Goal: Information Seeking & Learning: Learn about a topic

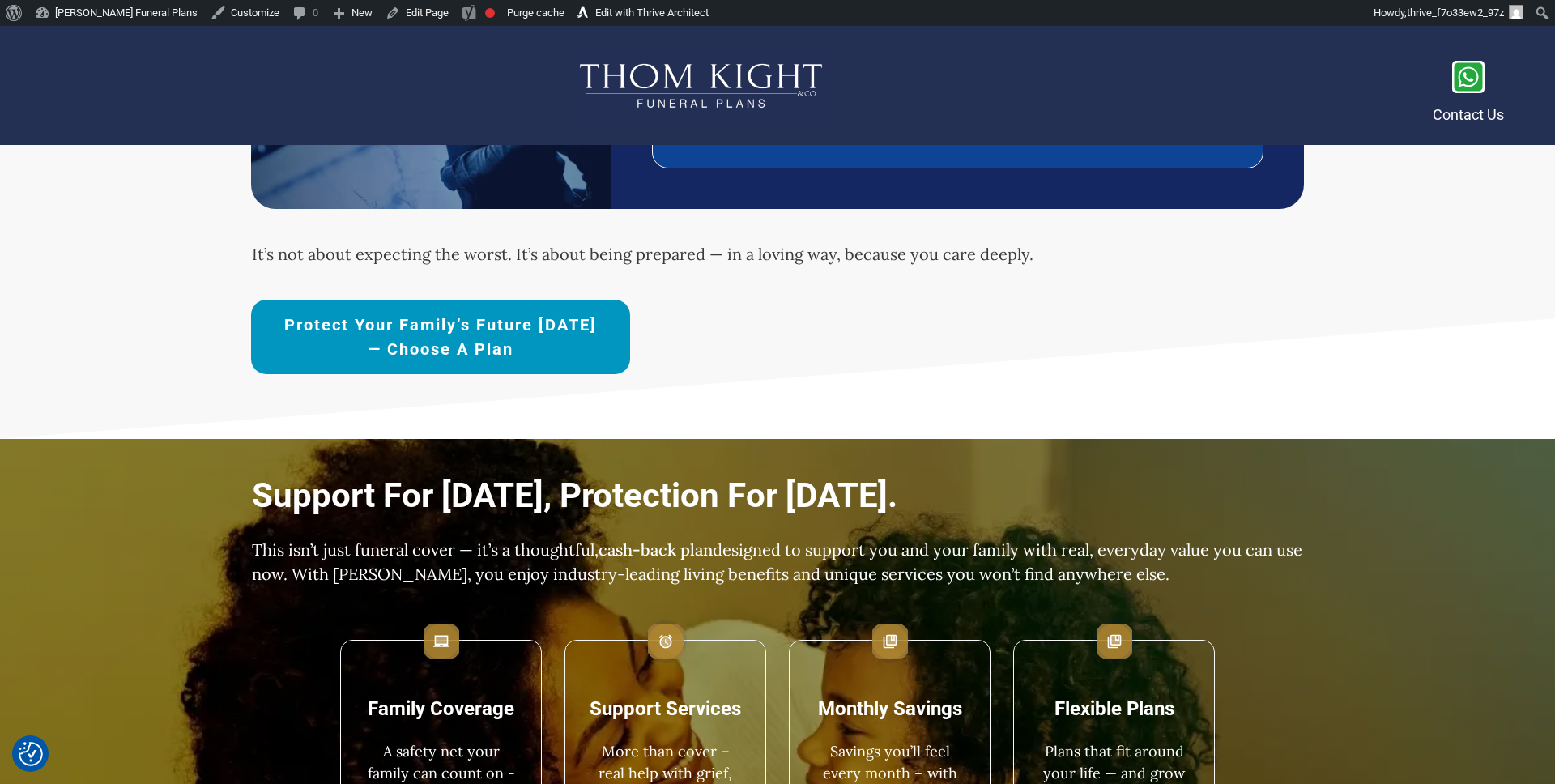
scroll to position [1198, 0]
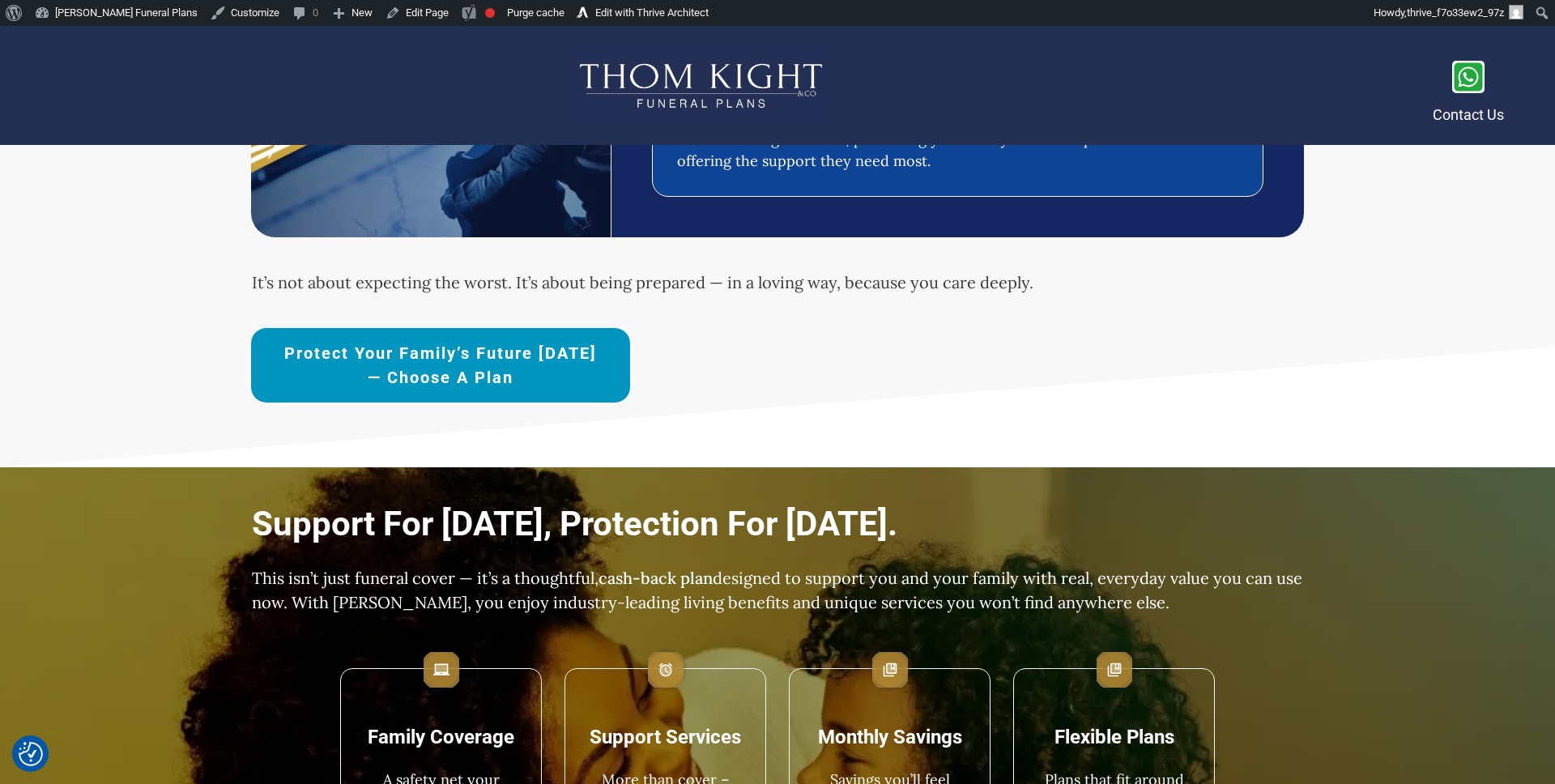
click at [491, 371] on span "Protect Your Family’s Future [DATE] — Choose a Plan" at bounding box center [441, 365] width 322 height 48
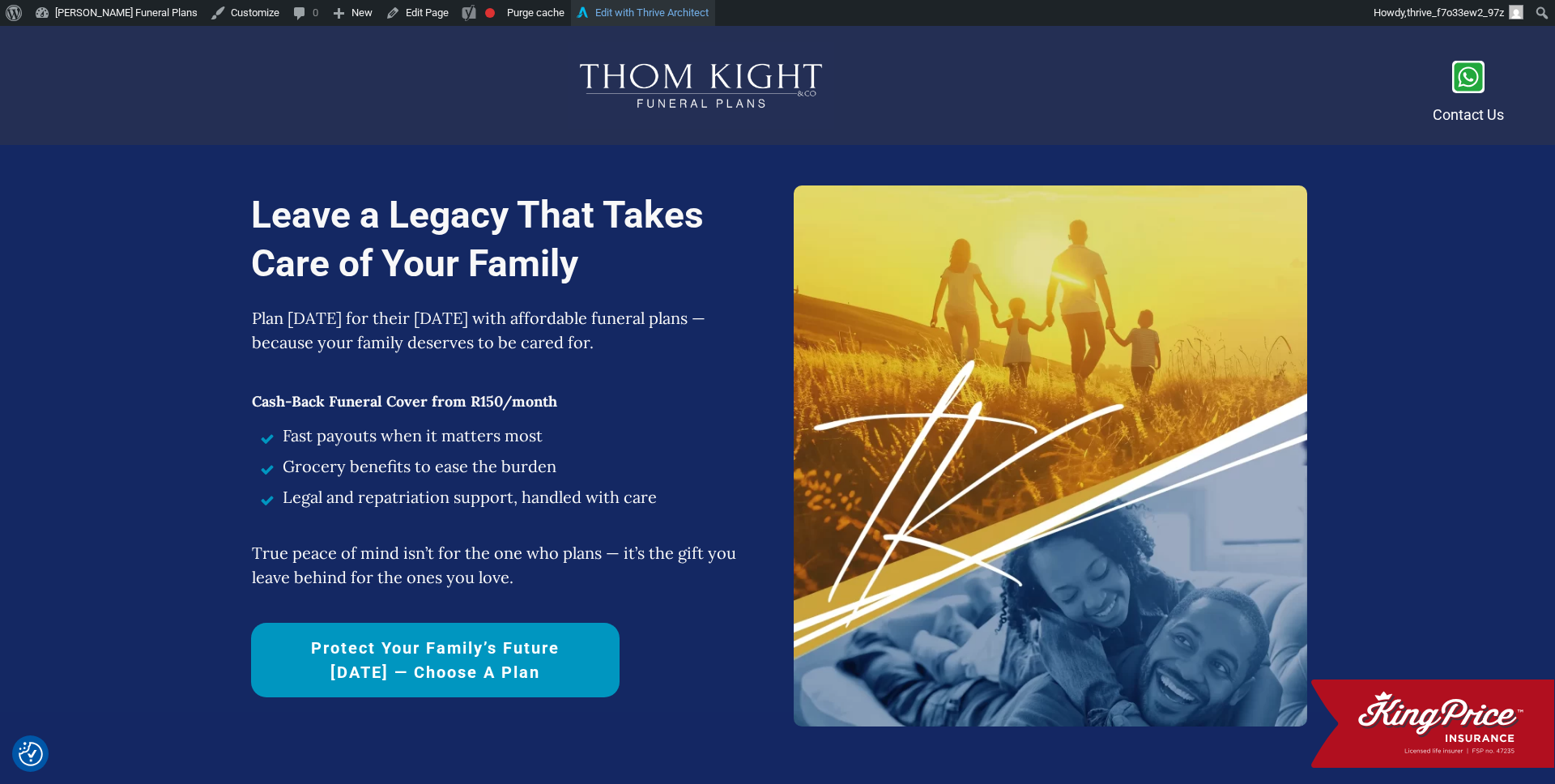
click at [661, 19] on link "Edit with Thrive Architect" at bounding box center [643, 13] width 144 height 26
click at [472, 629] on link "Protect Your Family’s Future [DATE] — Choose a Plan" at bounding box center [435, 660] width 369 height 74
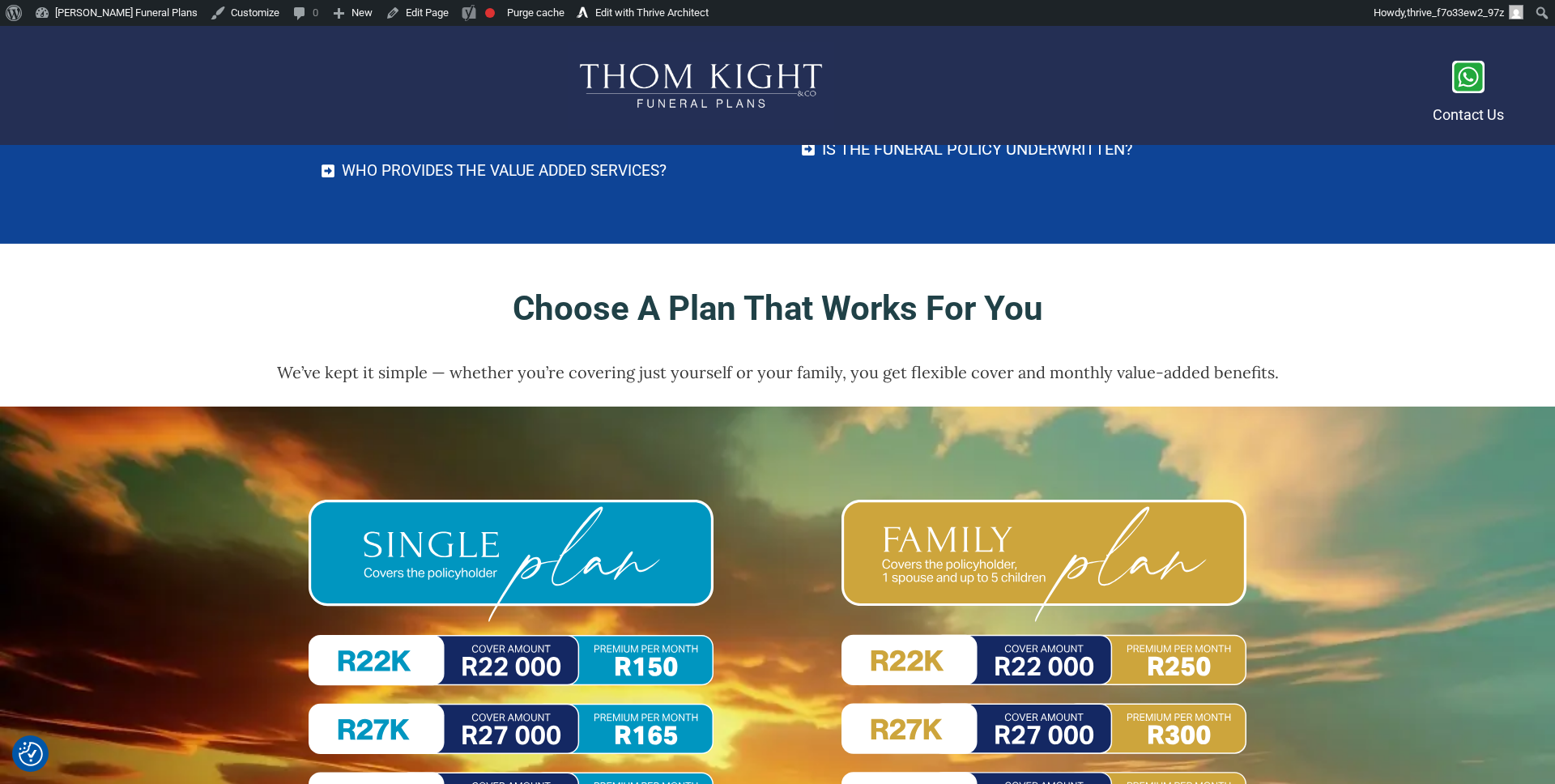
scroll to position [6337, 0]
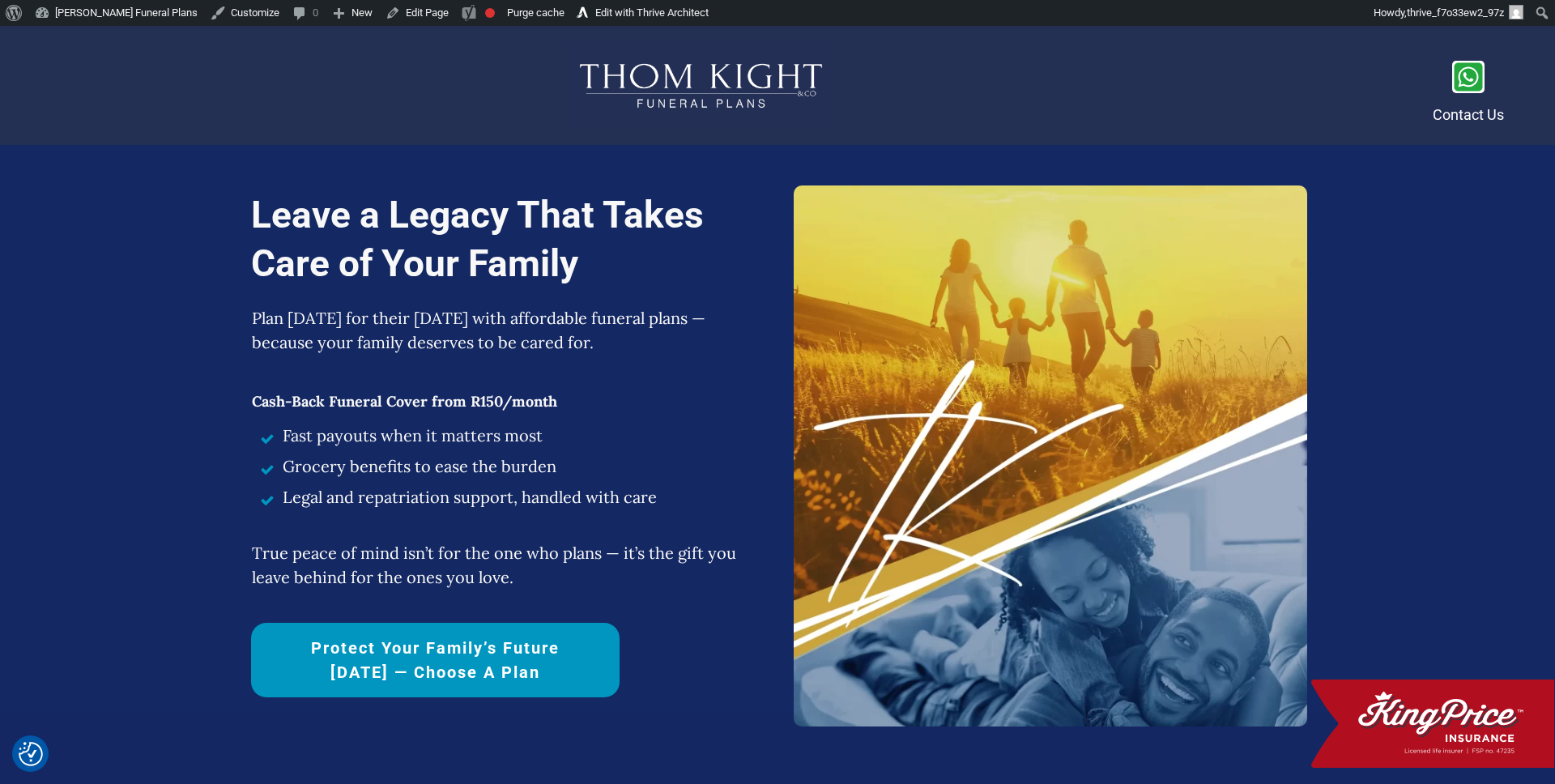
click at [343, 629] on link "Protect Your Family’s Future [DATE] — Choose a Plan" at bounding box center [435, 660] width 369 height 74
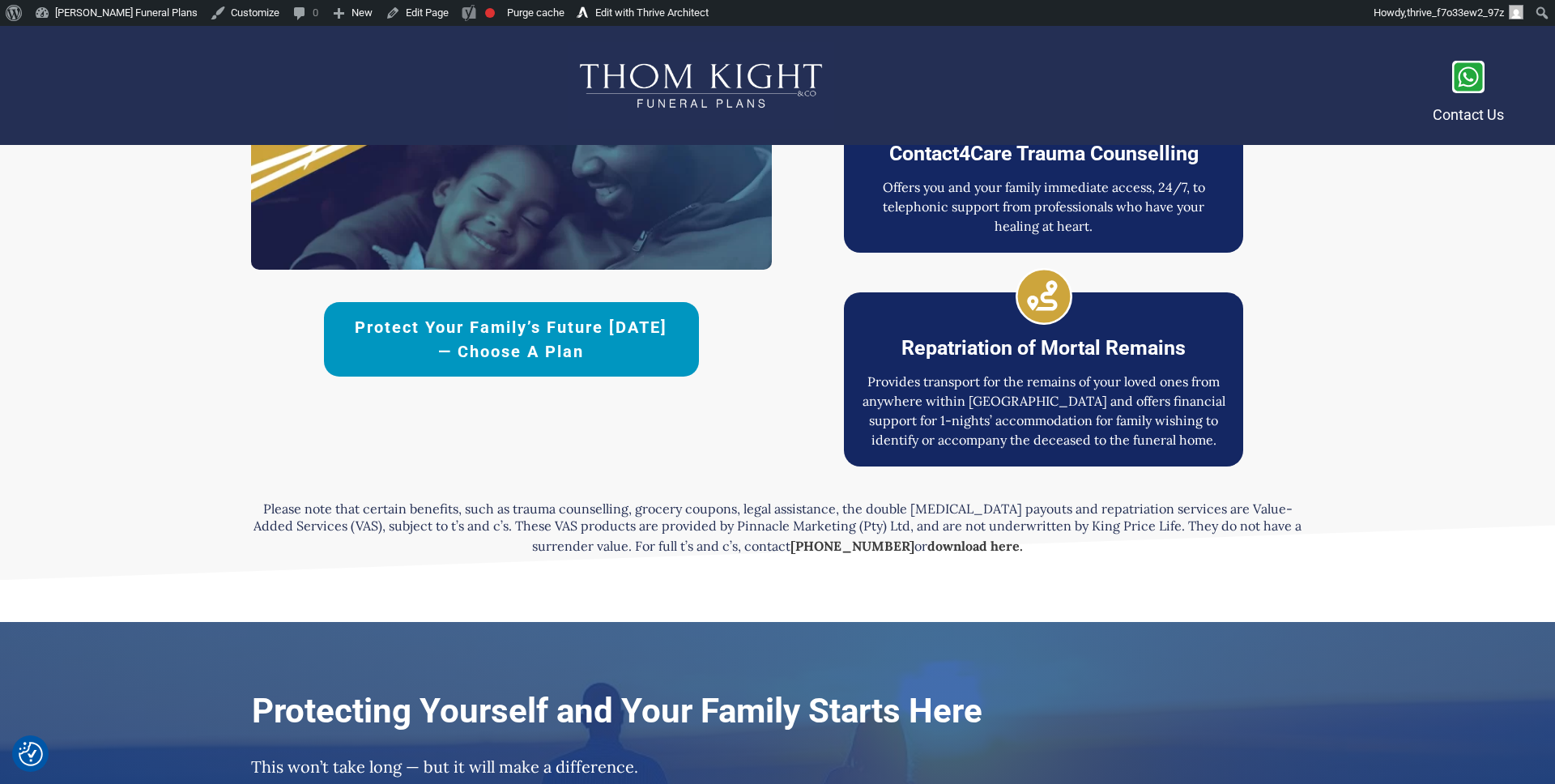
scroll to position [4109, 0]
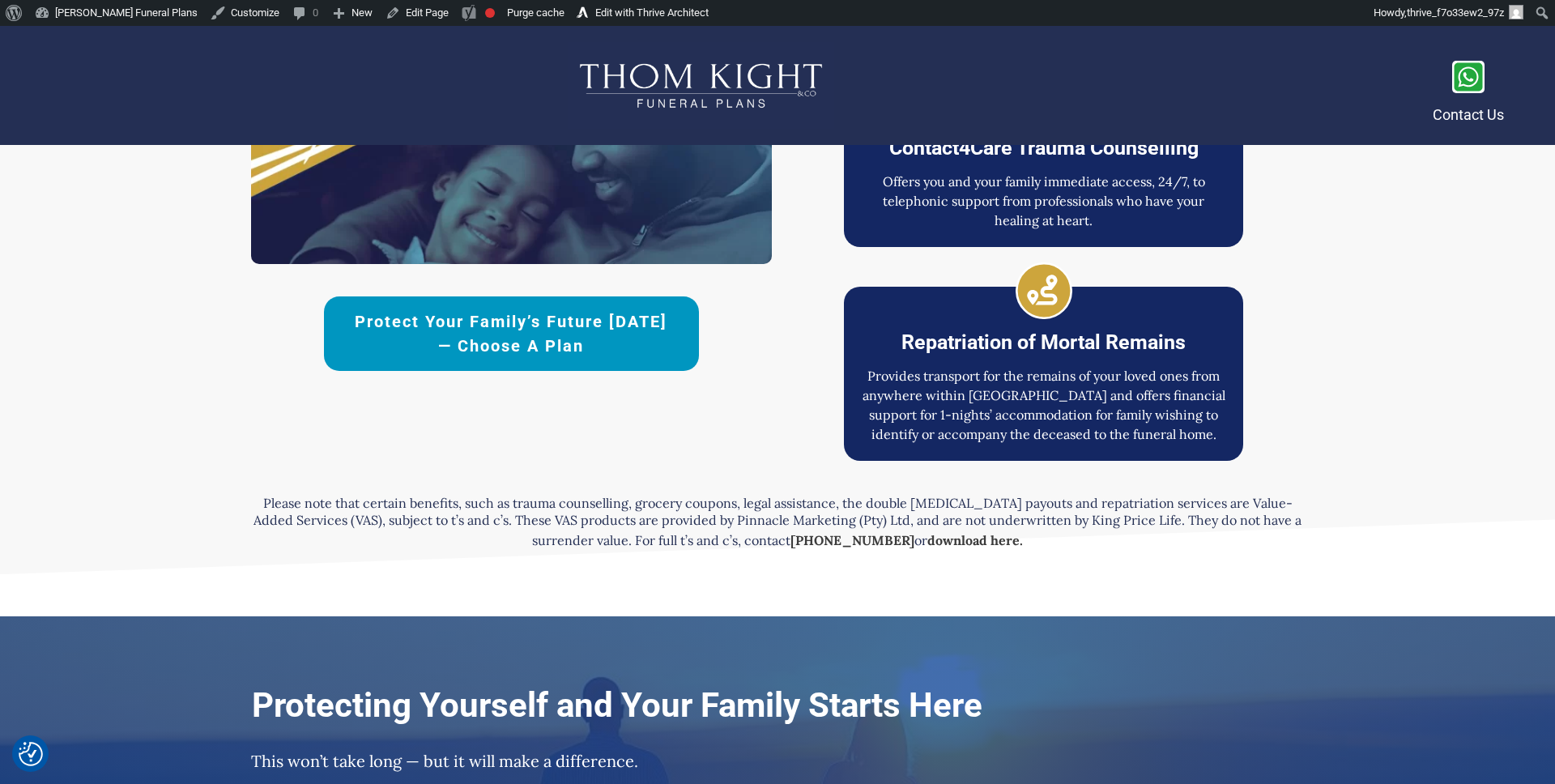
click at [536, 314] on span "Protect Your Family’s Future [DATE] — Choose a Plan" at bounding box center [511, 334] width 318 height 48
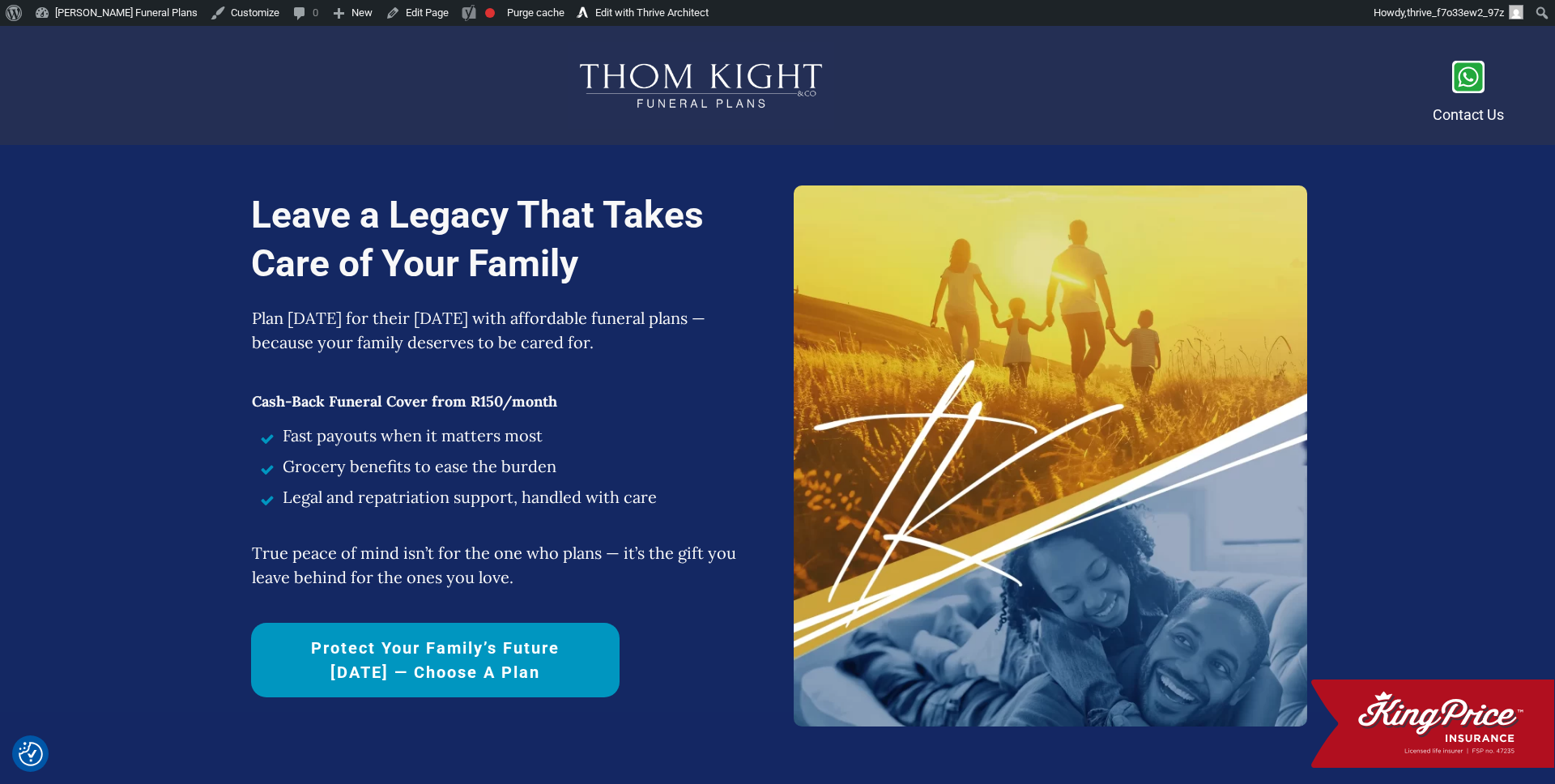
click at [481, 650] on span "Protect Your Family’s Future [DATE] — Choose a Plan" at bounding box center [435, 660] width 311 height 48
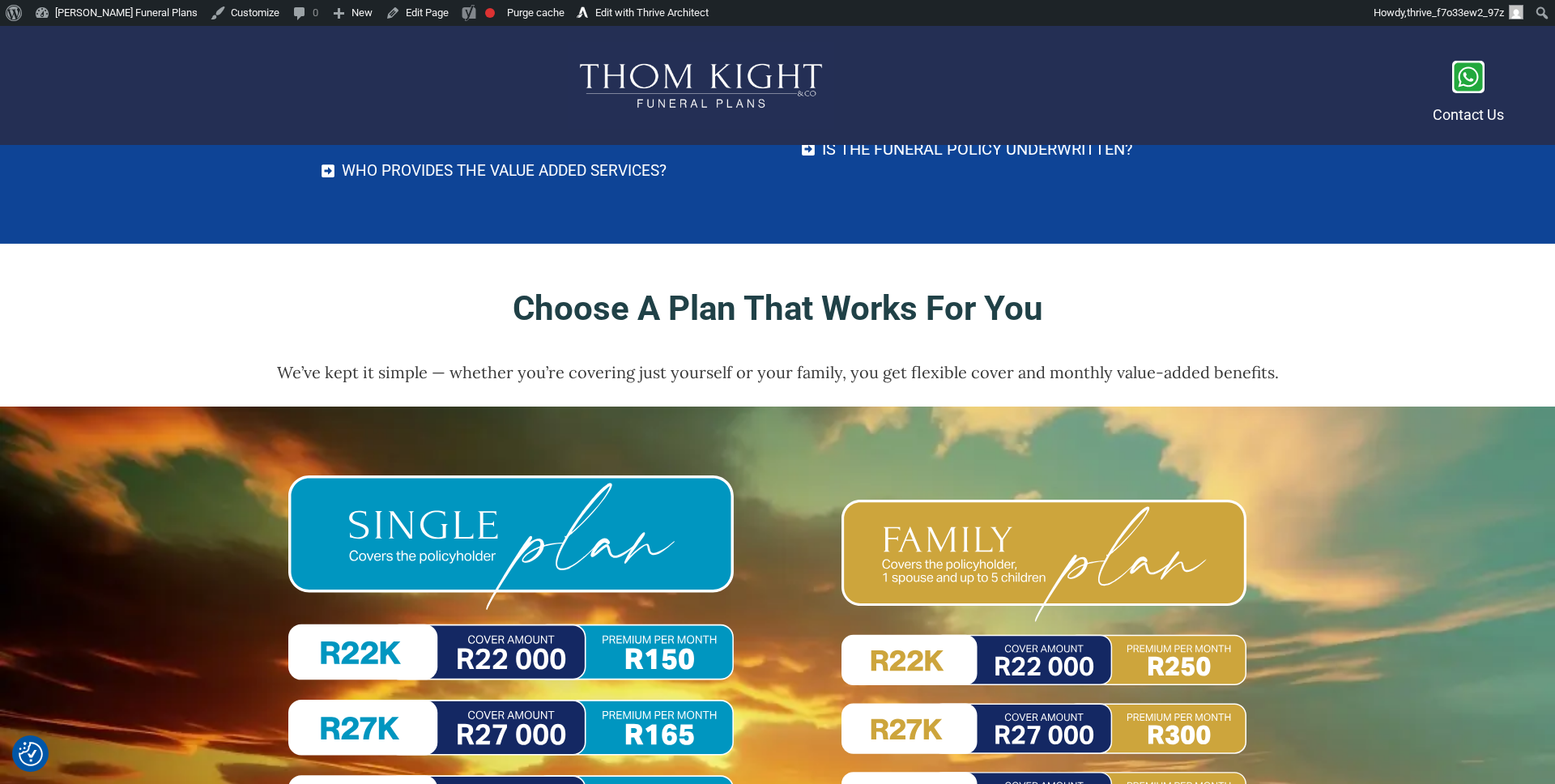
scroll to position [7302, 0]
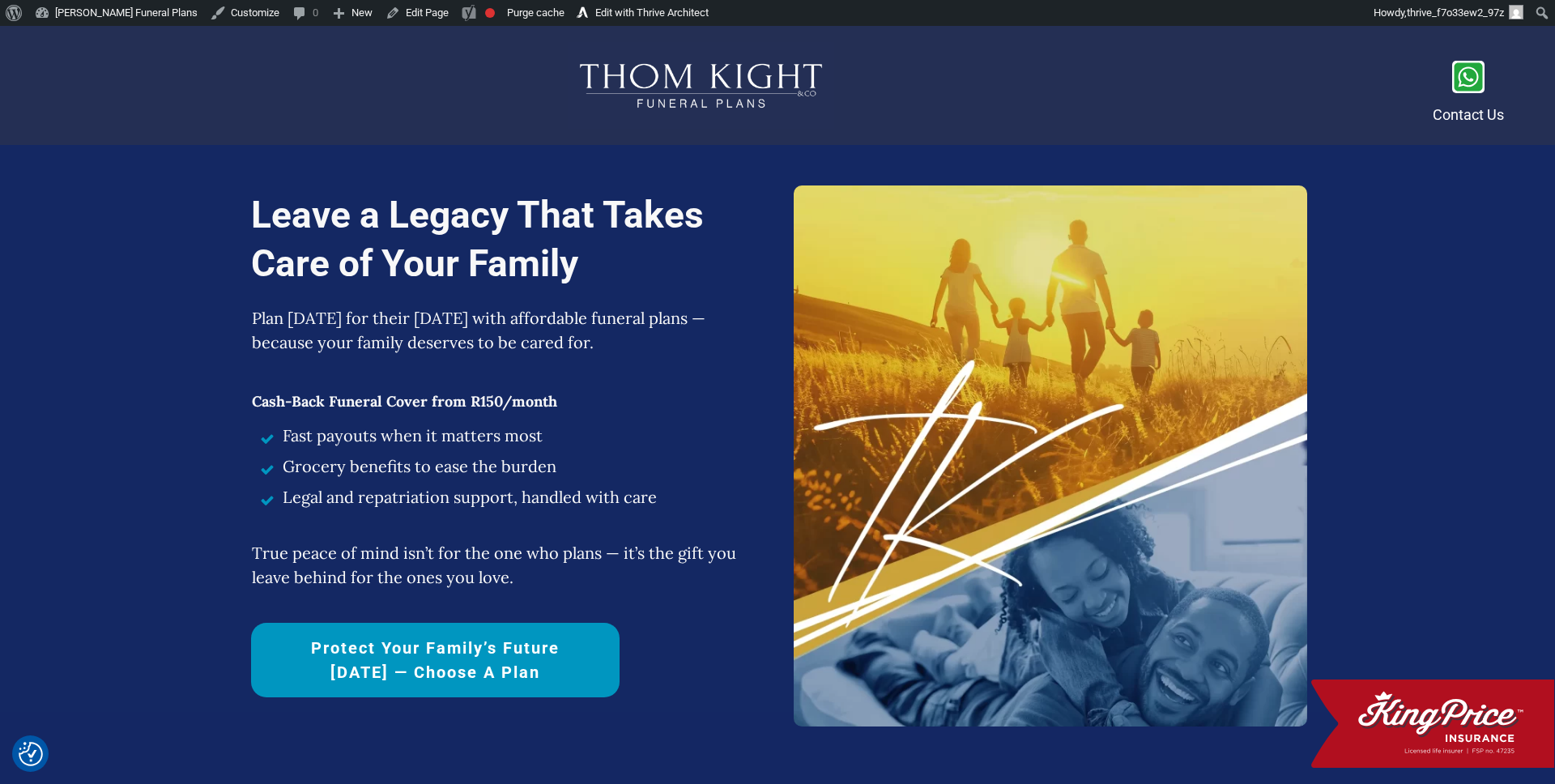
click at [392, 633] on link "Protect Your Family’s Future [DATE] — Choose a Plan" at bounding box center [435, 660] width 369 height 74
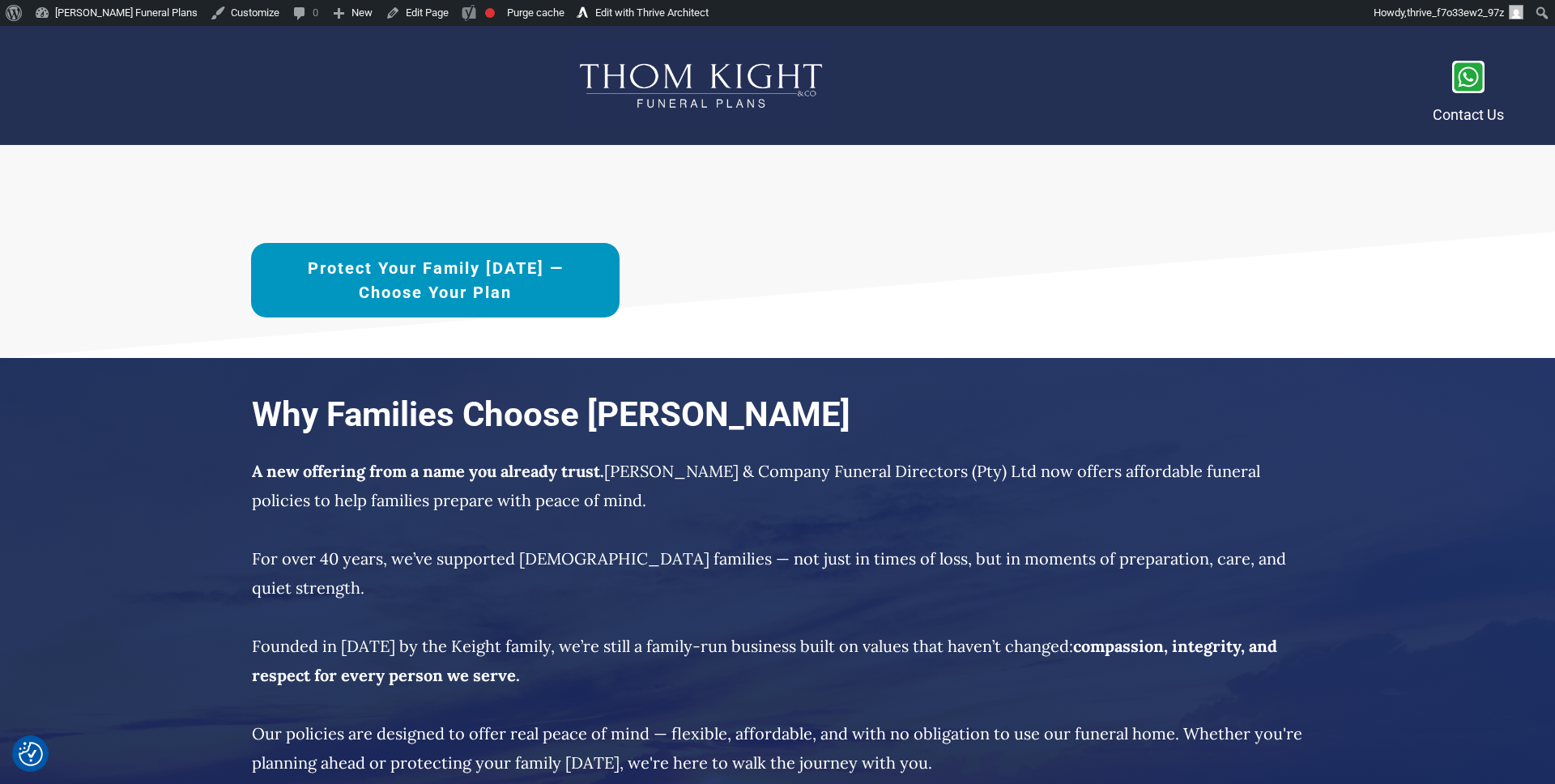
scroll to position [5556, 0]
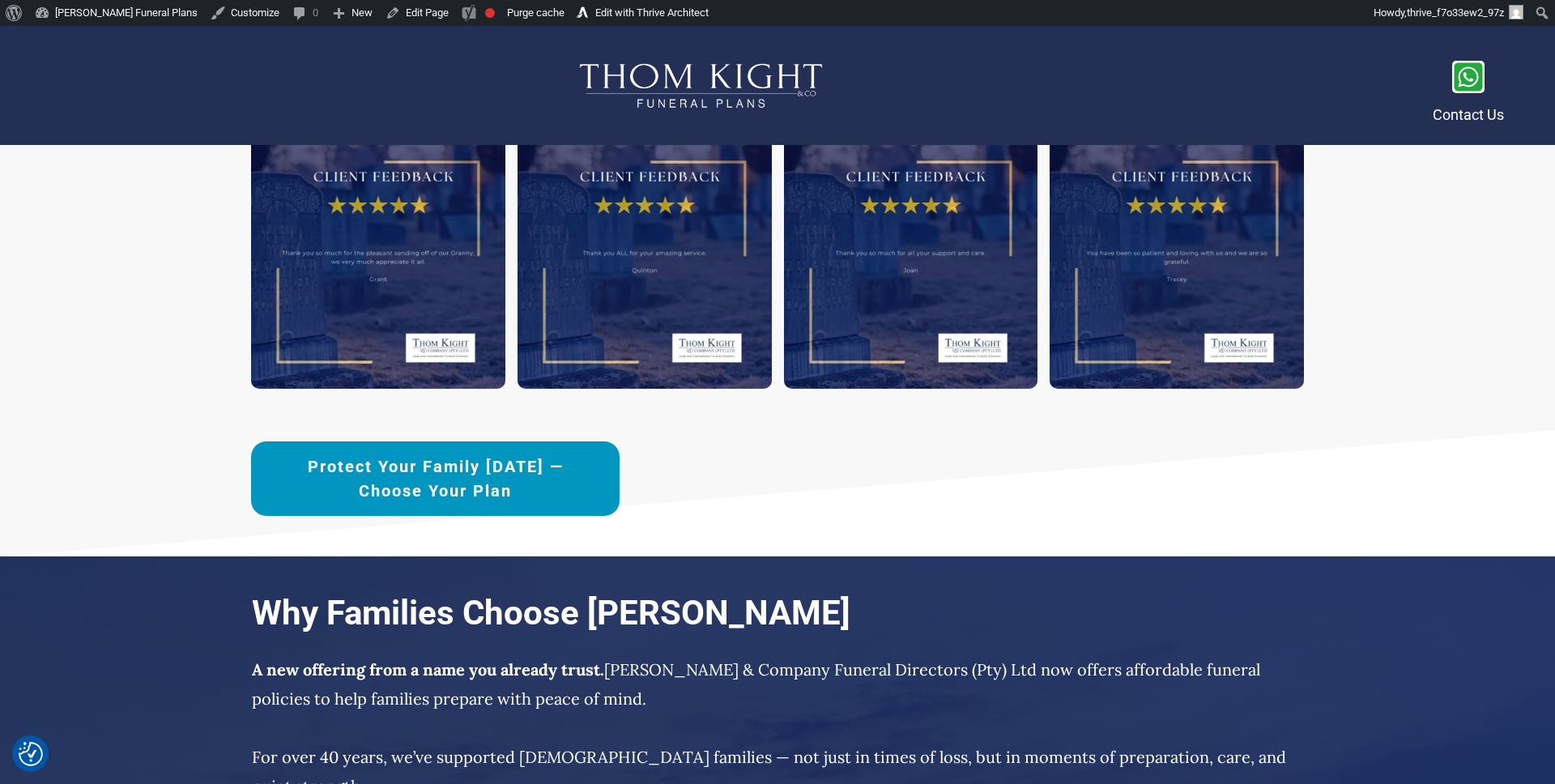
click at [500, 452] on link "Protect Your Family [DATE] —Choose Your Plan" at bounding box center [435, 478] width 369 height 74
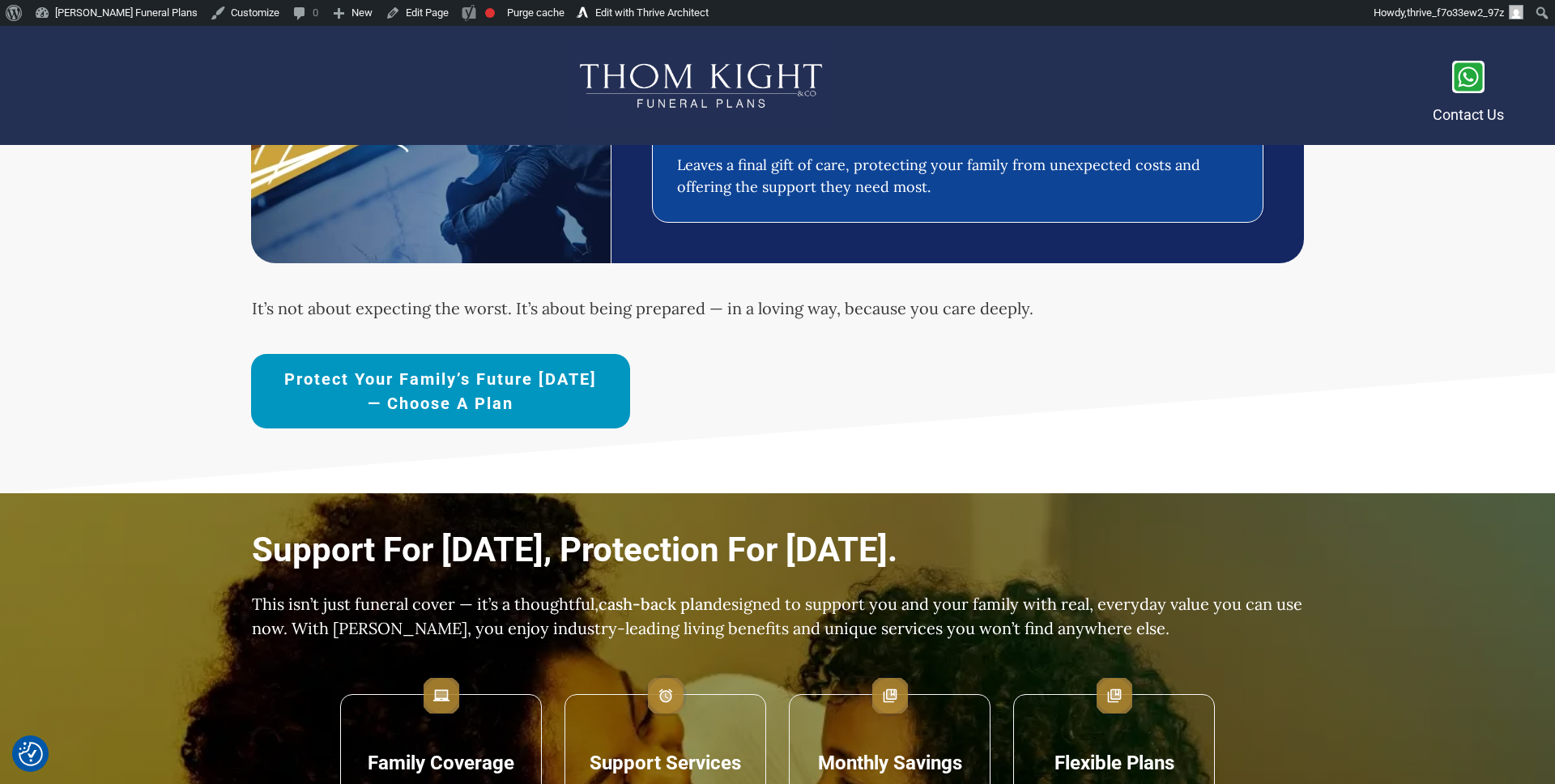
scroll to position [1176, 0]
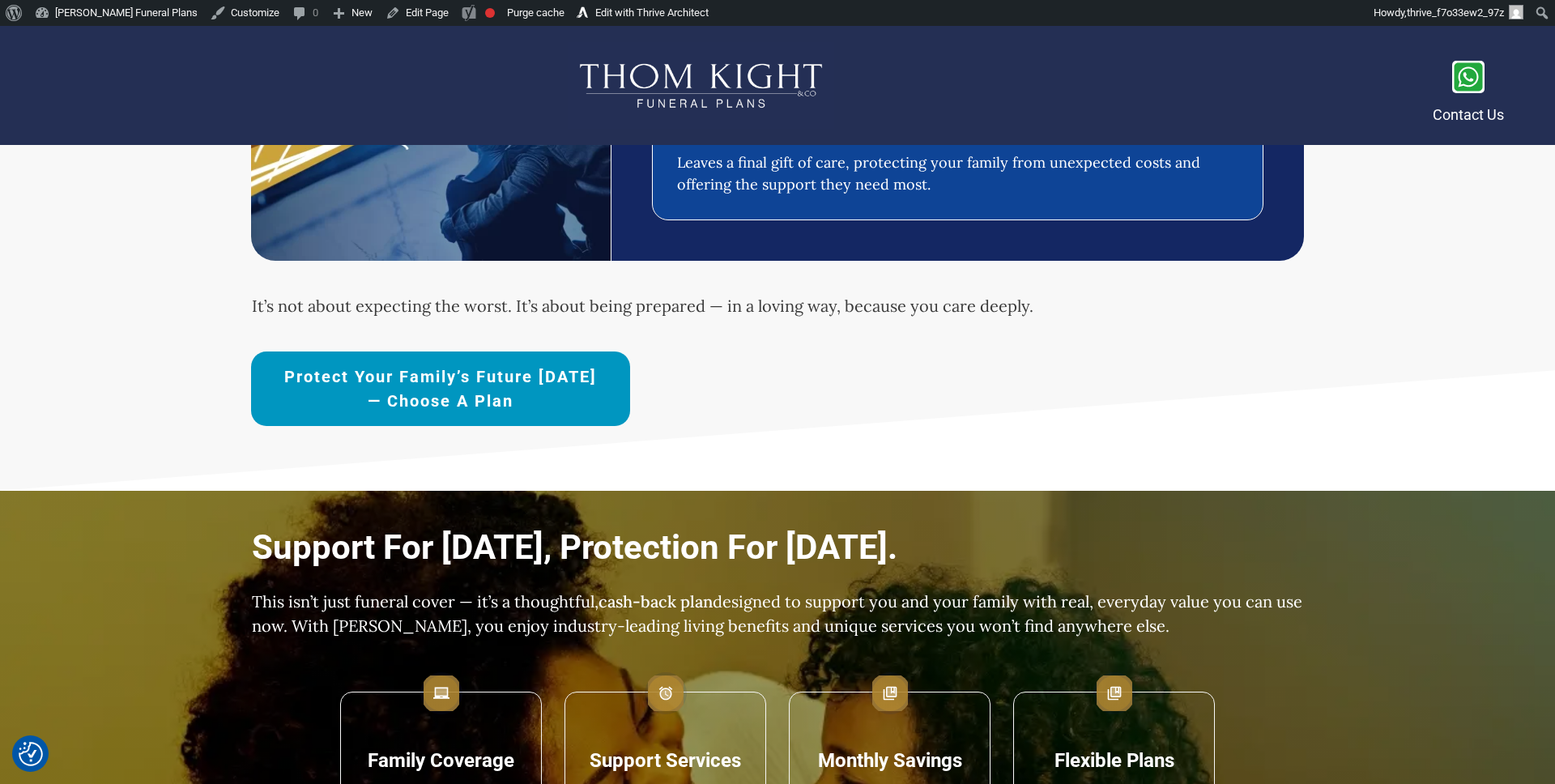
click at [442, 385] on span "Protect Your Family’s Future [DATE] — Choose a Plan" at bounding box center [441, 388] width 322 height 48
click at [352, 365] on span "Protect Your Family’s Future [DATE] — Choose a Plan" at bounding box center [441, 388] width 322 height 48
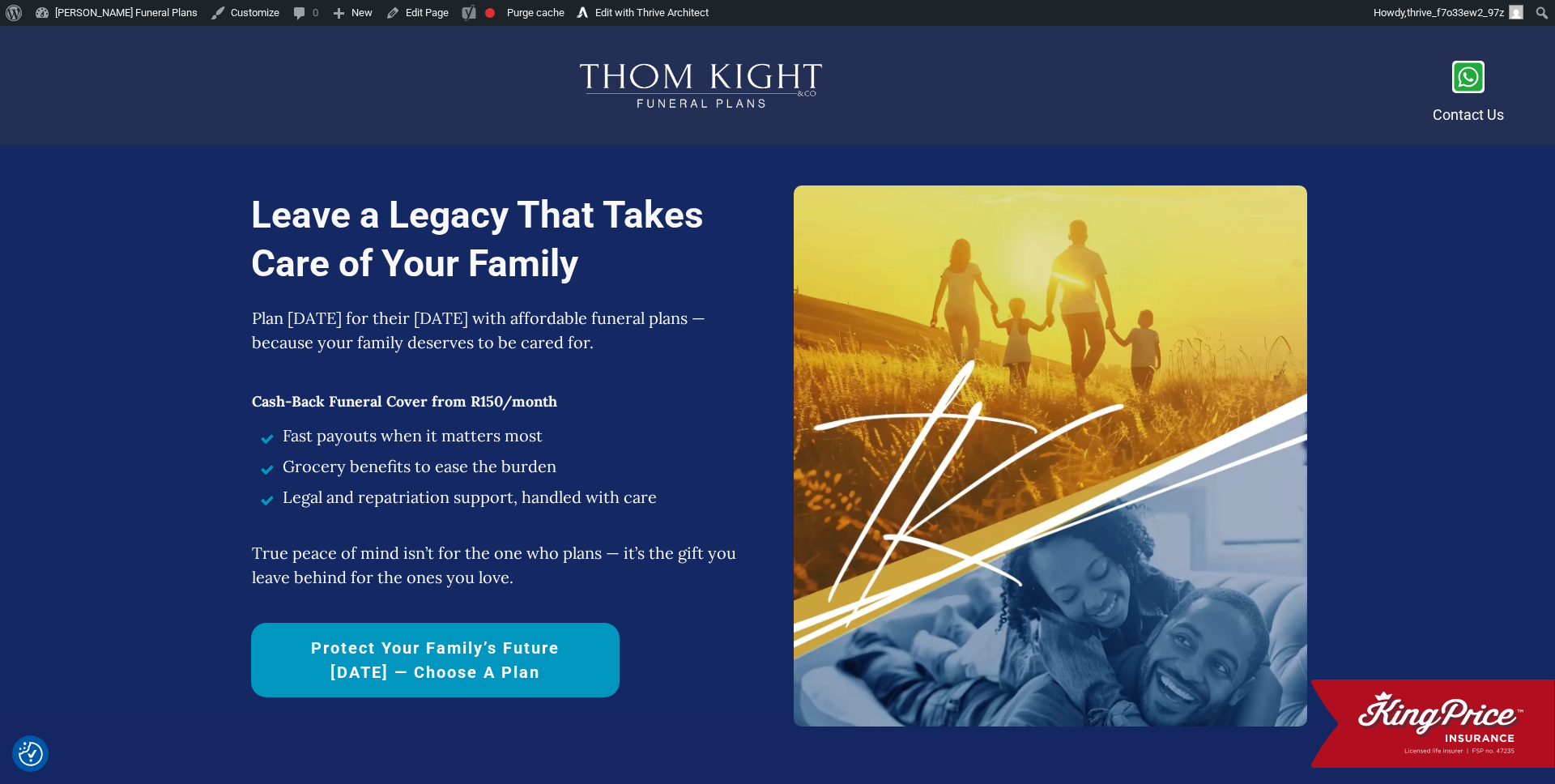
click at [511, 645] on span "Protect Your Family’s Future [DATE] — Choose a Plan" at bounding box center [435, 660] width 311 height 48
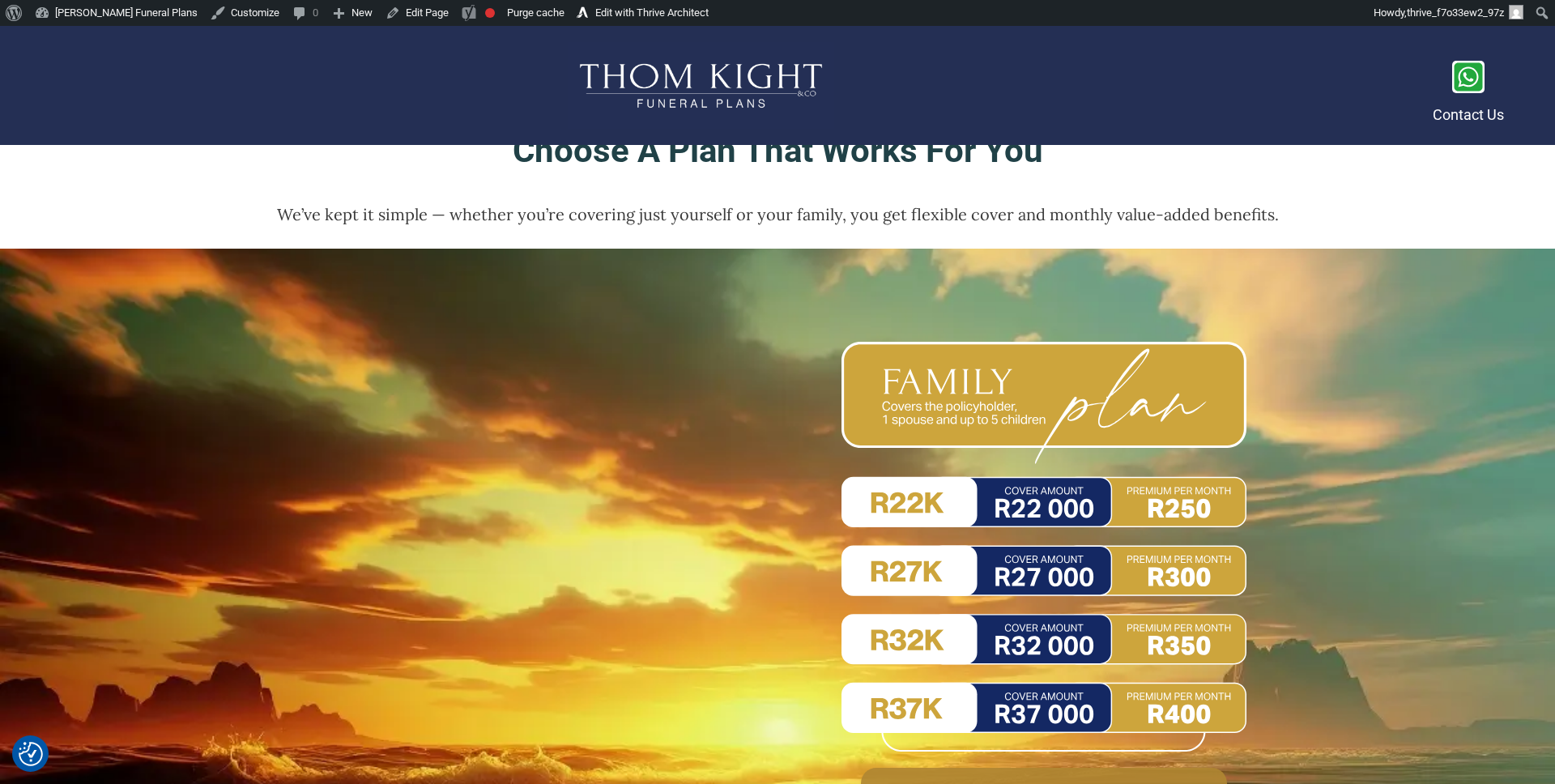
scroll to position [7302, 0]
